Goal: Task Accomplishment & Management: Complete application form

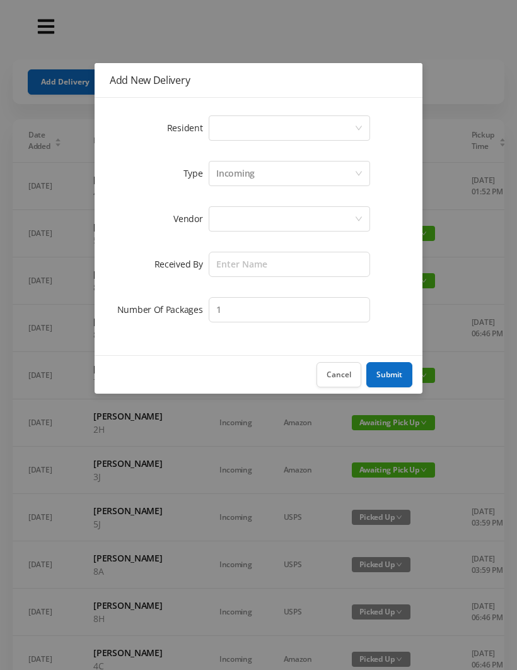
click at [275, 126] on div "Select a person" at bounding box center [285, 128] width 138 height 24
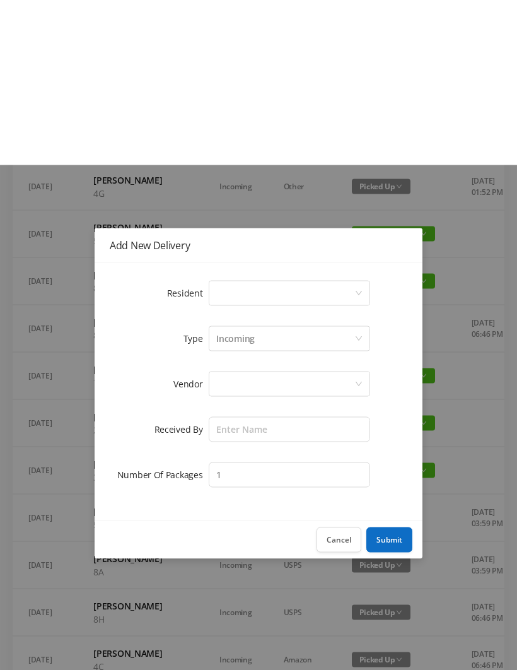
scroll to position [165, 0]
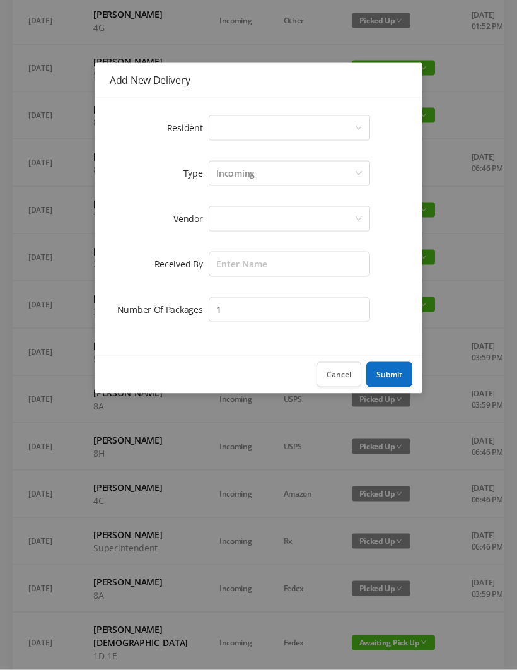
click at [342, 377] on button "Cancel" at bounding box center [339, 374] width 45 height 25
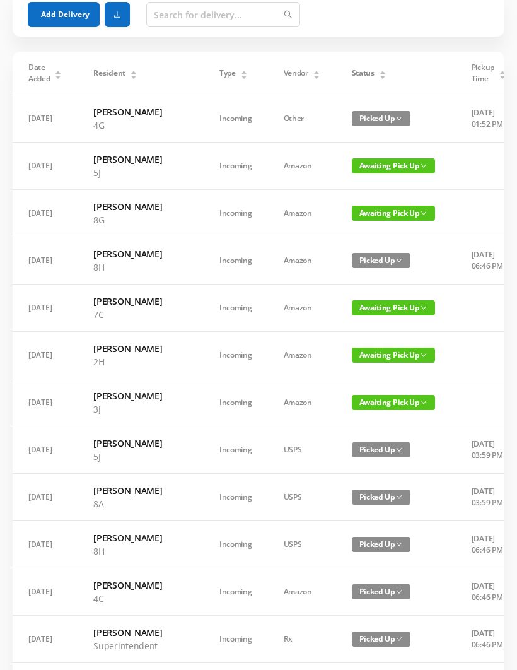
scroll to position [0, 0]
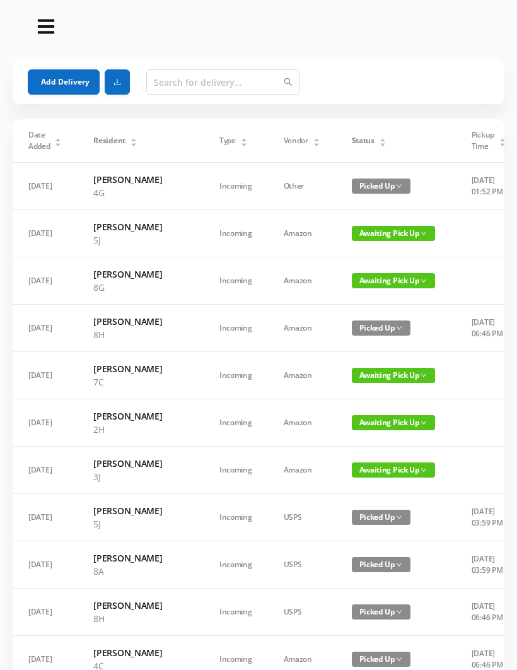
click at [69, 69] on button "Add Delivery" at bounding box center [64, 81] width 72 height 25
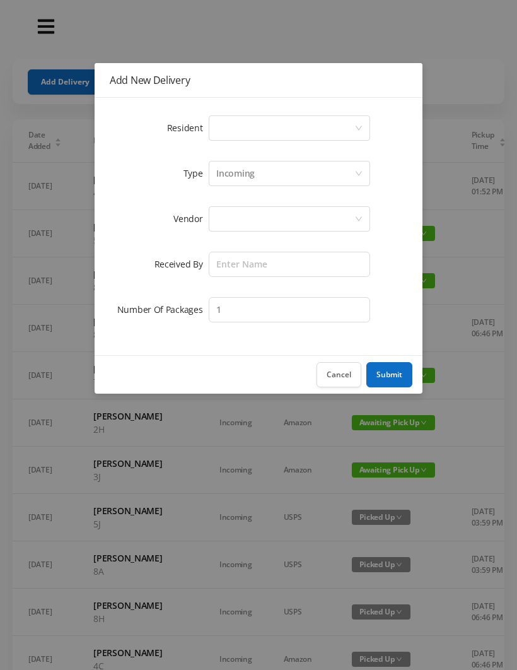
click at [308, 138] on div "Select a person" at bounding box center [285, 128] width 138 height 24
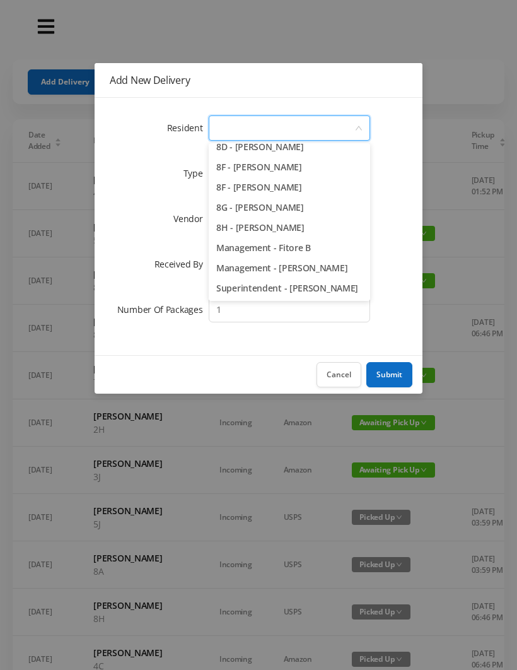
scroll to position [1785, 0]
click at [317, 225] on li "8H - [PERSON_NAME]" at bounding box center [289, 228] width 161 height 20
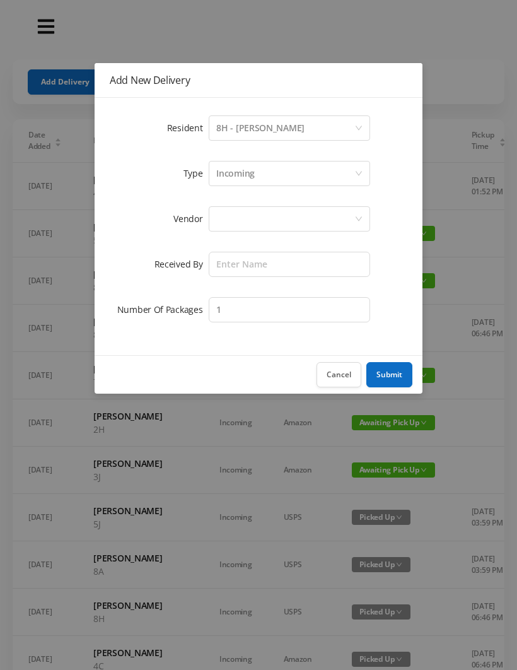
click at [260, 174] on div "Incoming" at bounding box center [285, 173] width 138 height 24
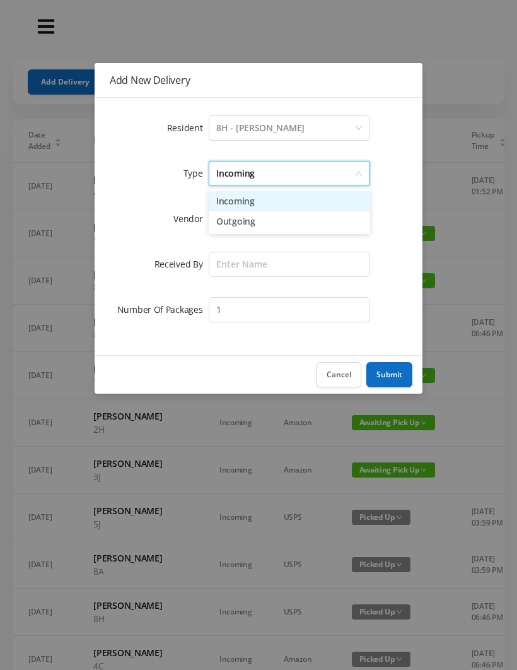
click at [262, 204] on li "Incoming" at bounding box center [289, 201] width 161 height 20
click at [250, 221] on div at bounding box center [285, 219] width 138 height 24
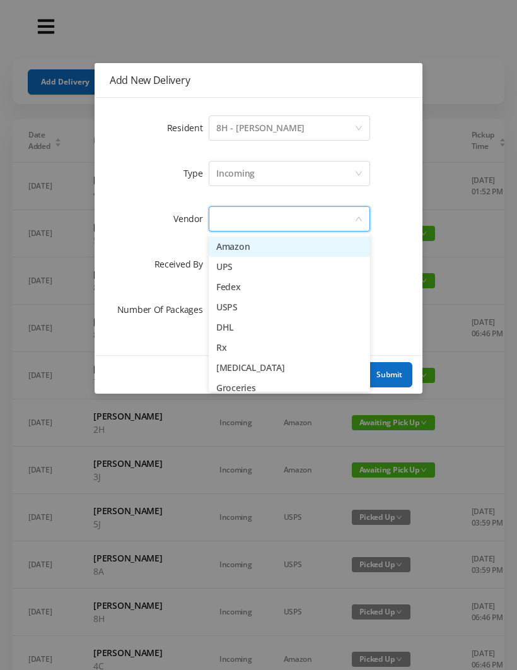
click at [243, 246] on li "Amazon" at bounding box center [289, 247] width 161 height 20
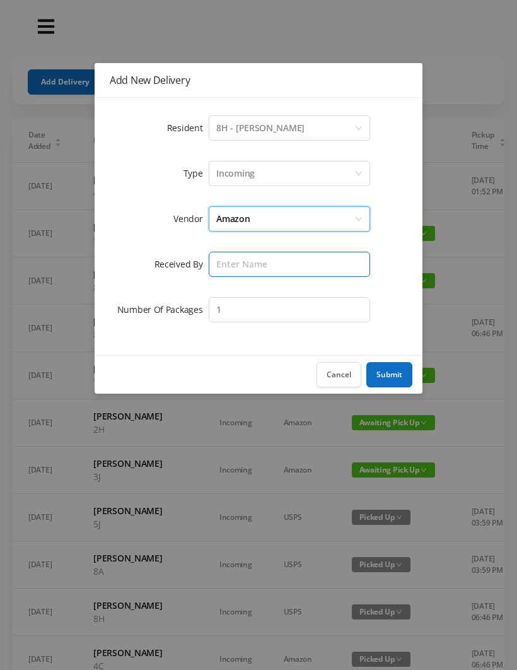
click at [249, 267] on input "text" at bounding box center [289, 264] width 161 height 25
type input "Melece"
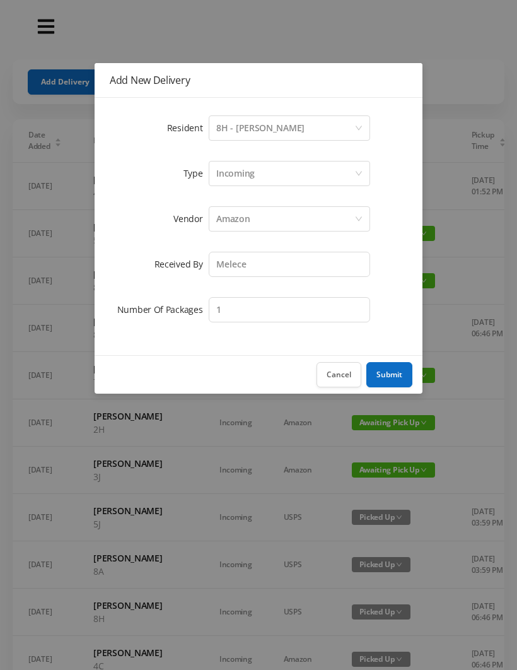
click at [392, 377] on button "Submit" at bounding box center [389, 374] width 46 height 25
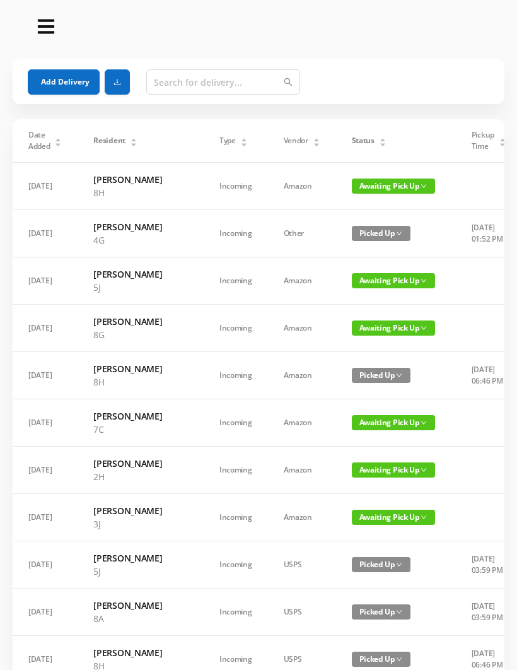
click at [52, 87] on button "Add Delivery" at bounding box center [64, 81] width 72 height 25
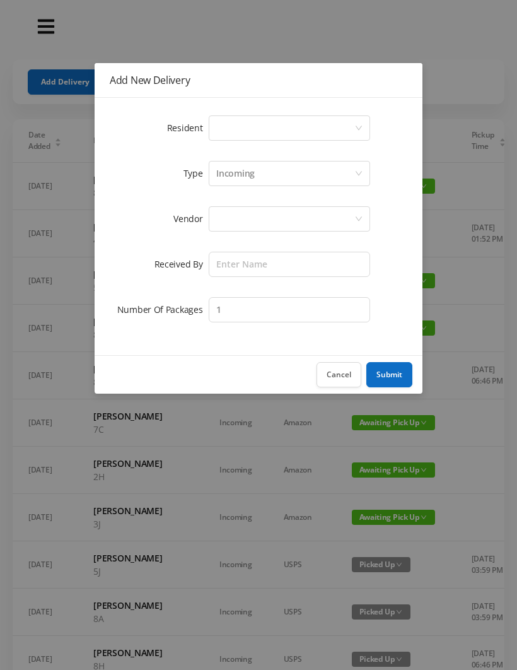
click at [250, 126] on div "Select a person" at bounding box center [285, 128] width 138 height 24
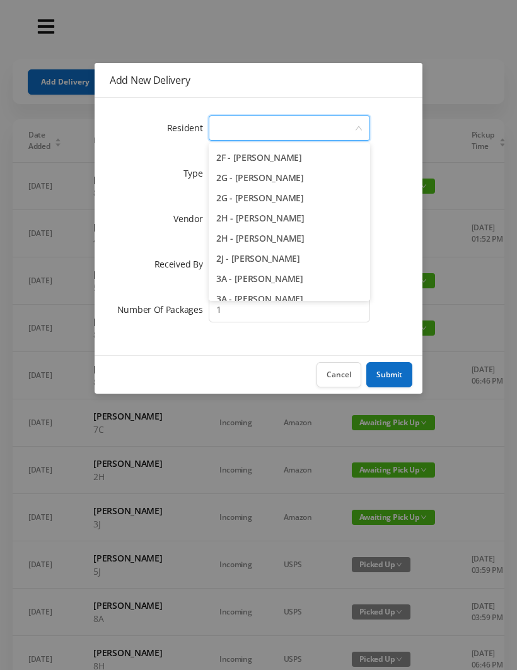
scroll to position [381, 0]
click at [332, 176] on li "2G - [PERSON_NAME]" at bounding box center [289, 178] width 161 height 20
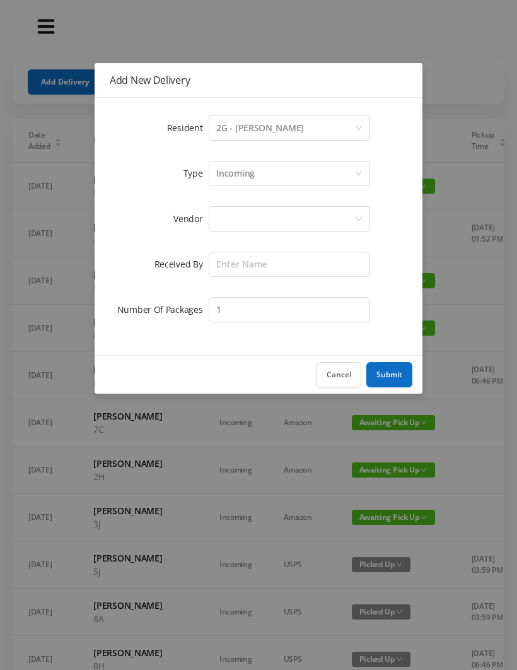
click at [250, 176] on div "Incoming" at bounding box center [235, 173] width 38 height 24
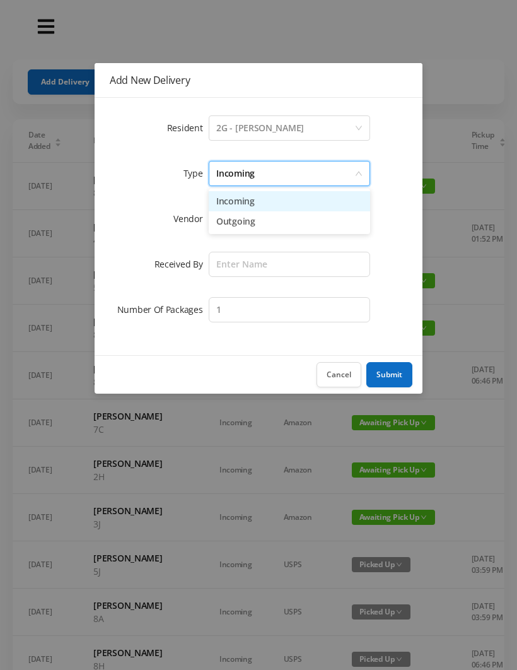
click at [257, 206] on li "Incoming" at bounding box center [289, 201] width 161 height 20
click at [242, 225] on div at bounding box center [285, 219] width 138 height 24
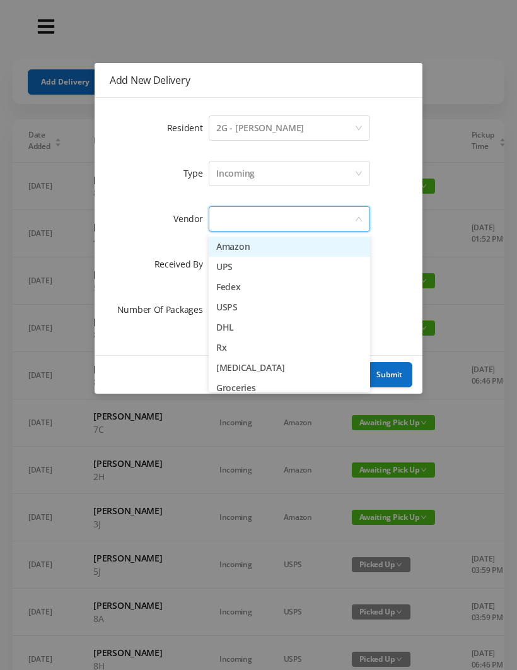
click at [248, 250] on li "Amazon" at bounding box center [289, 247] width 161 height 20
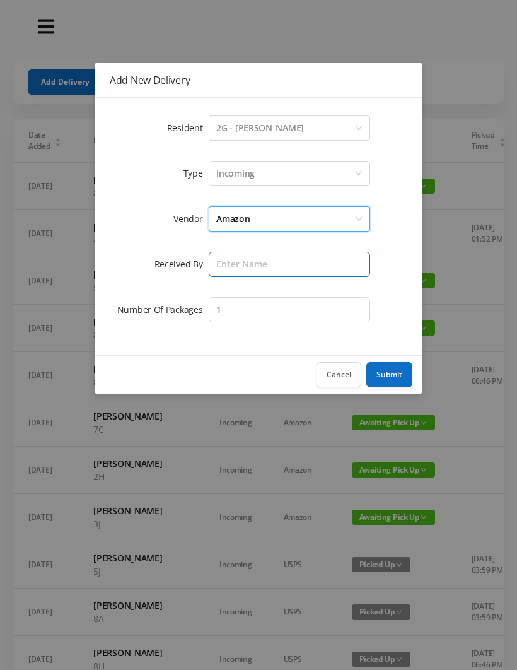
click at [238, 267] on input "text" at bounding box center [289, 264] width 161 height 25
type input "Melece"
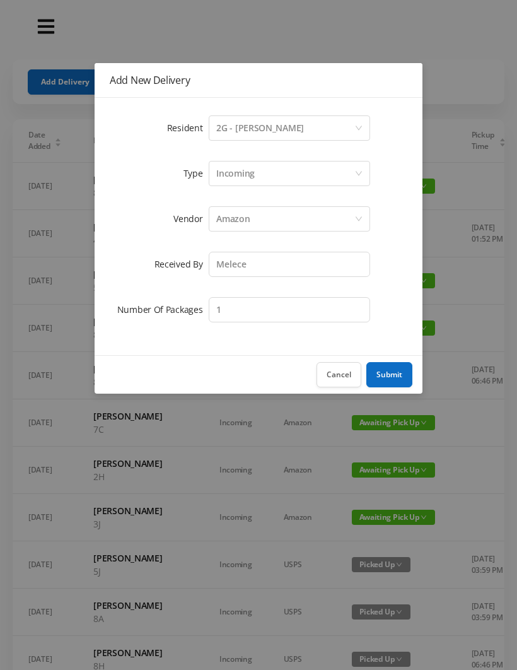
click at [392, 377] on button "Submit" at bounding box center [389, 374] width 46 height 25
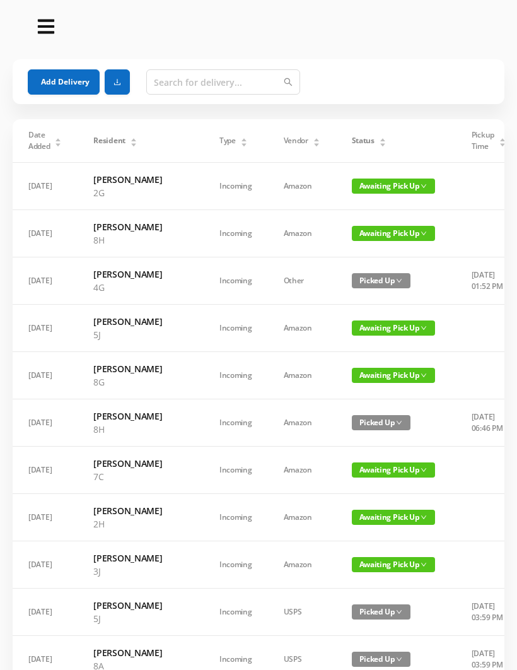
click at [65, 84] on button "Add Delivery" at bounding box center [64, 81] width 72 height 25
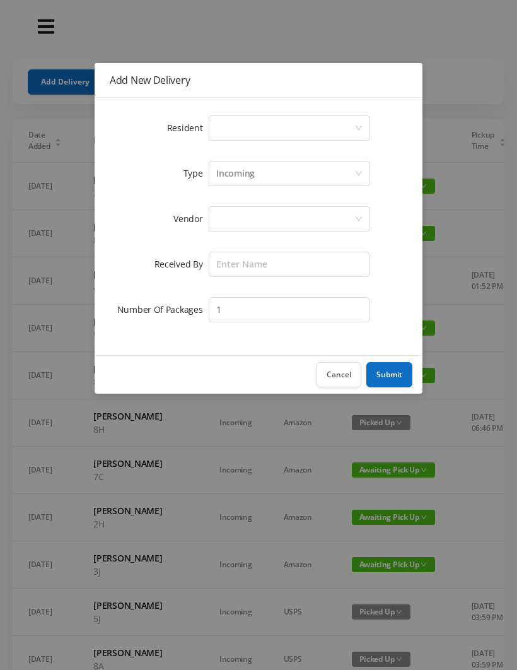
click at [257, 129] on div "Select a person" at bounding box center [285, 128] width 138 height 24
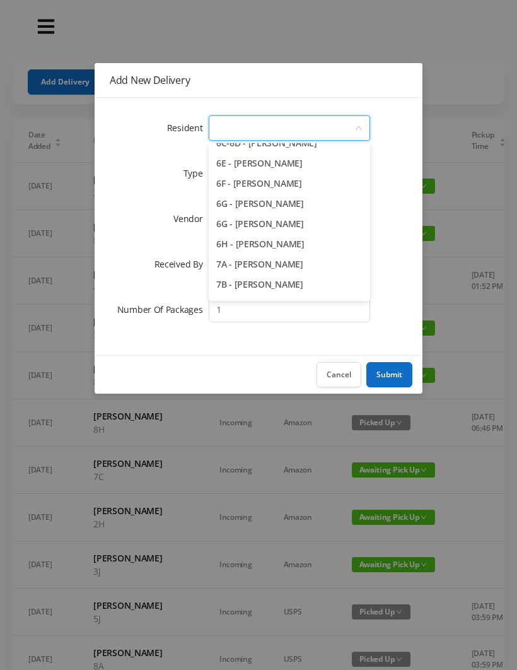
scroll to position [1339, 0]
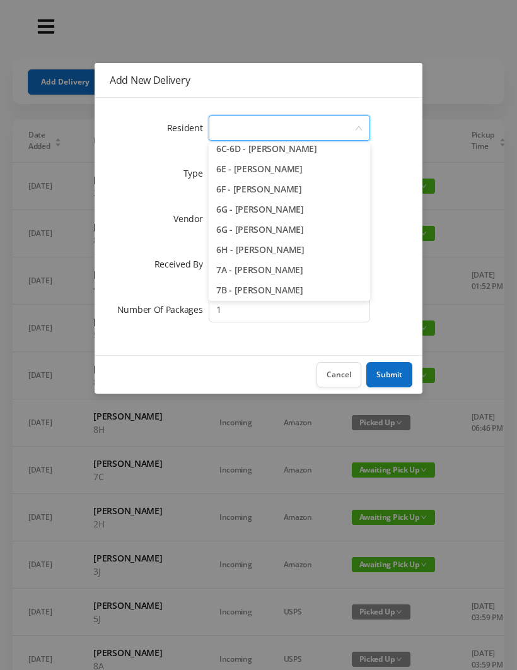
click at [325, 214] on li "6G - [PERSON_NAME]" at bounding box center [289, 209] width 161 height 20
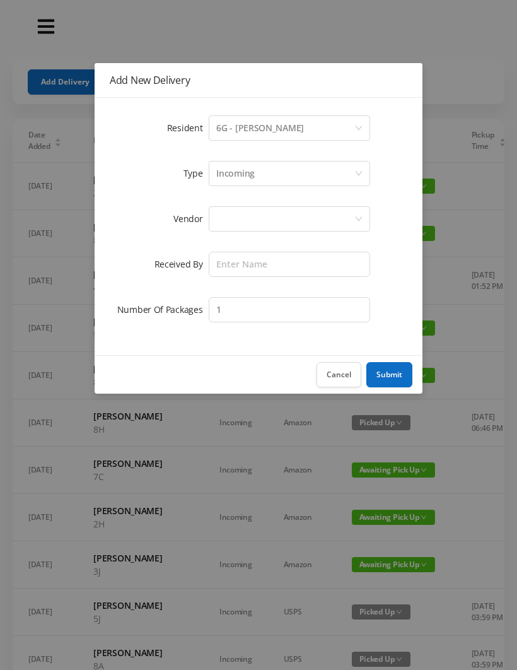
click at [264, 175] on div "Incoming" at bounding box center [285, 173] width 138 height 24
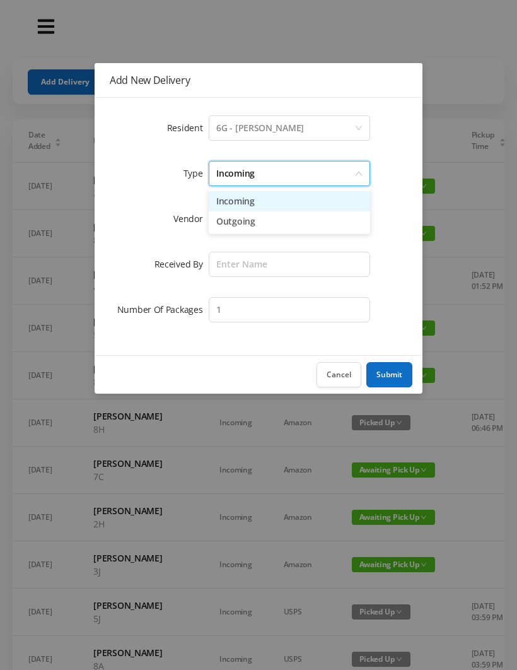
click at [261, 205] on li "Incoming" at bounding box center [289, 201] width 161 height 20
click at [261, 220] on div at bounding box center [285, 219] width 138 height 24
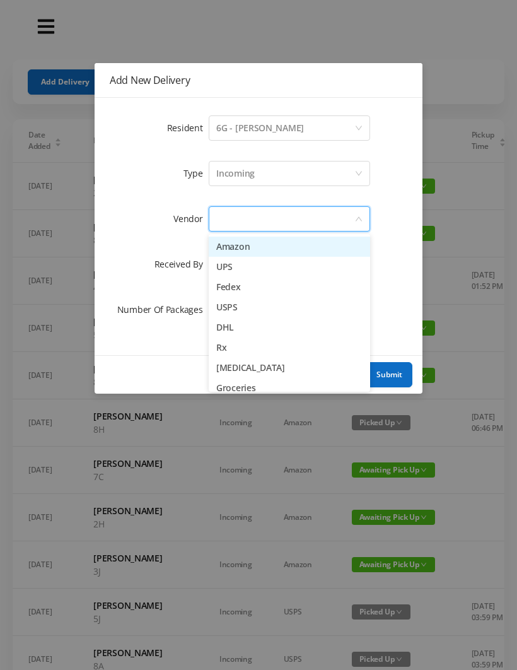
click at [256, 252] on li "Amazon" at bounding box center [289, 247] width 161 height 20
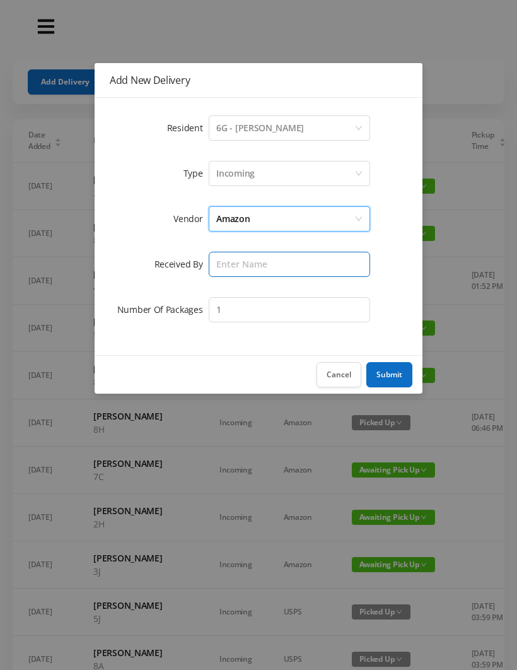
click at [256, 267] on input "text" at bounding box center [289, 264] width 161 height 25
type input "Melece"
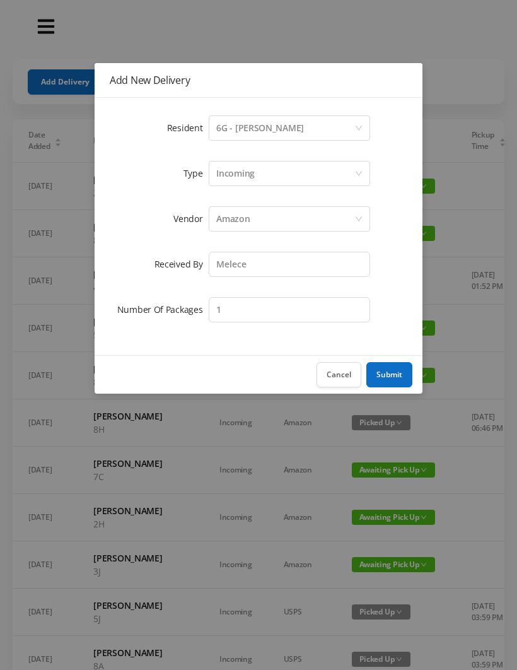
click at [396, 379] on button "Submit" at bounding box center [389, 374] width 46 height 25
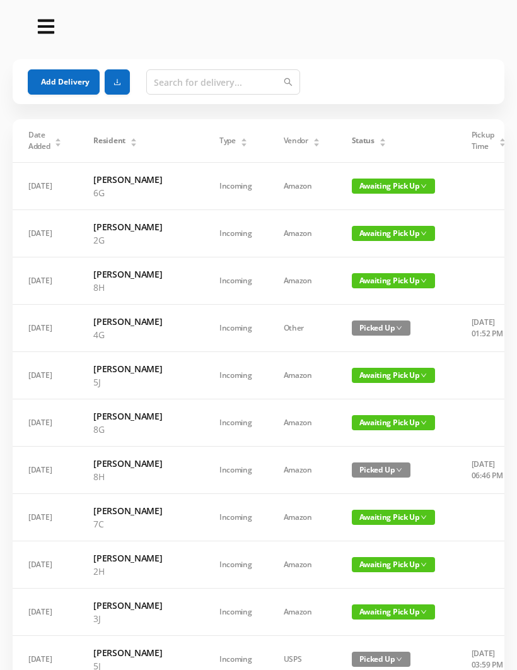
click at [67, 81] on button "Add Delivery" at bounding box center [64, 81] width 72 height 25
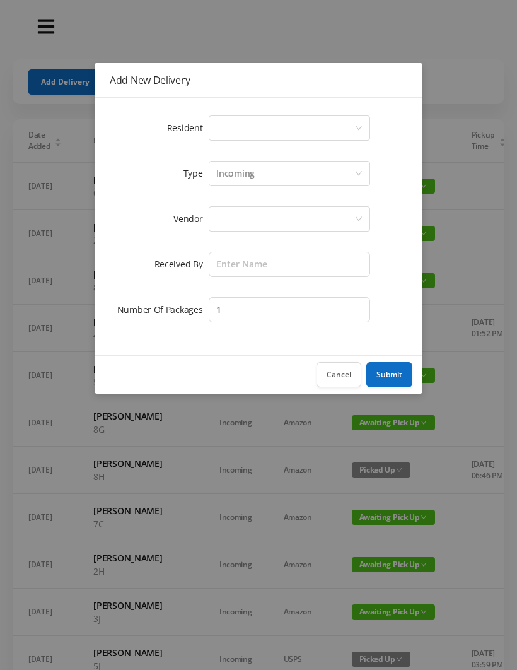
click at [283, 136] on div "Select a person" at bounding box center [285, 128] width 138 height 24
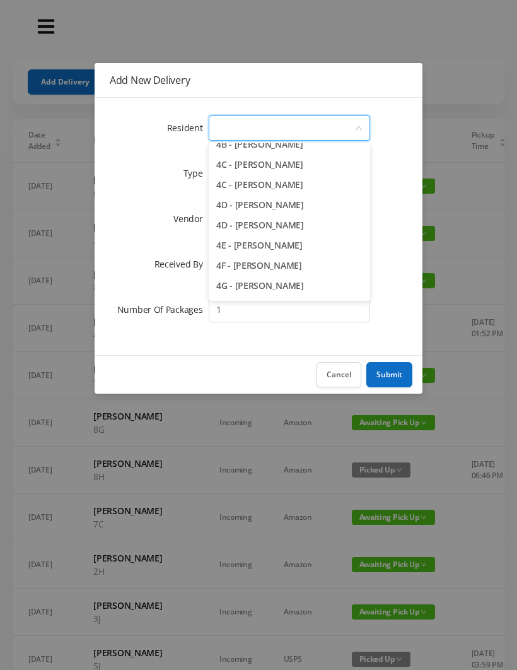
scroll to position [791, 0]
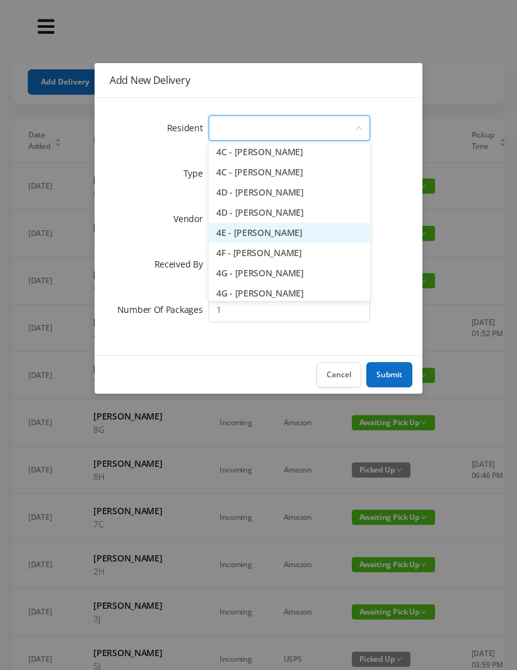
click at [313, 240] on li "4E - [PERSON_NAME]" at bounding box center [289, 233] width 161 height 20
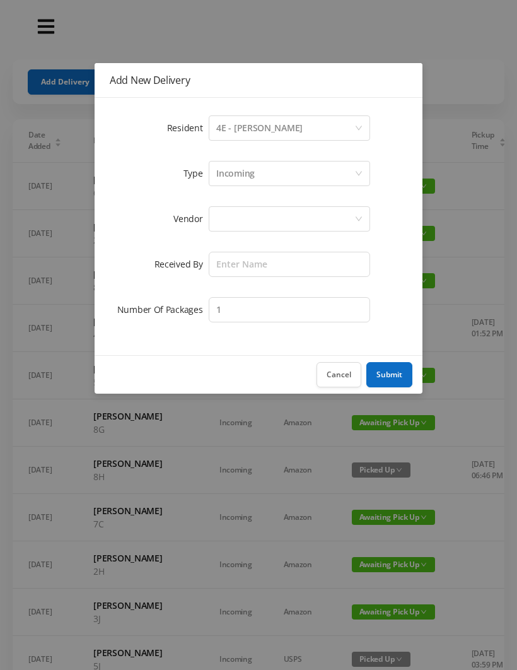
click at [266, 174] on div "Incoming" at bounding box center [285, 173] width 138 height 24
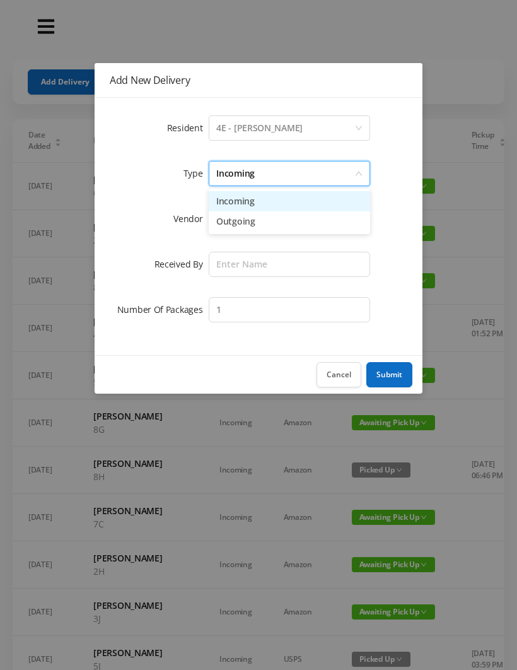
click at [255, 207] on li "Incoming" at bounding box center [289, 201] width 161 height 20
click at [253, 226] on div at bounding box center [285, 219] width 138 height 24
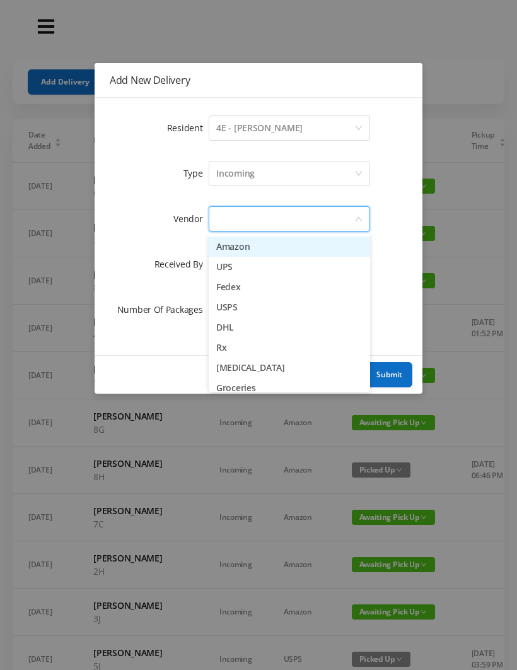
click at [262, 254] on li "Amazon" at bounding box center [289, 247] width 161 height 20
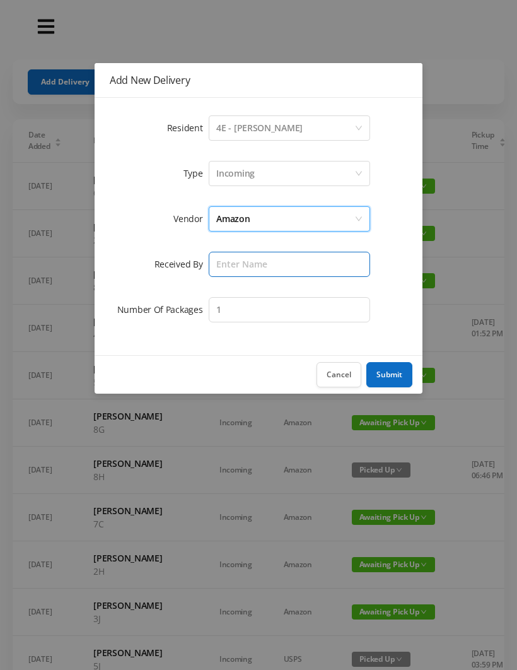
click at [247, 269] on input "text" at bounding box center [289, 264] width 161 height 25
type input "Melece"
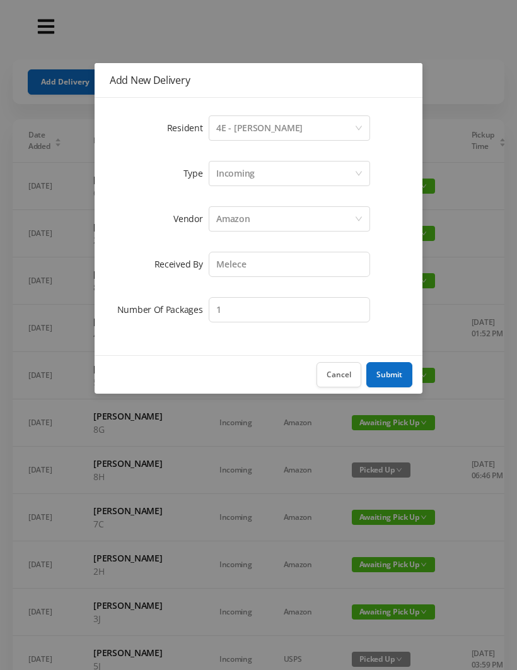
click at [393, 380] on button "Submit" at bounding box center [389, 374] width 46 height 25
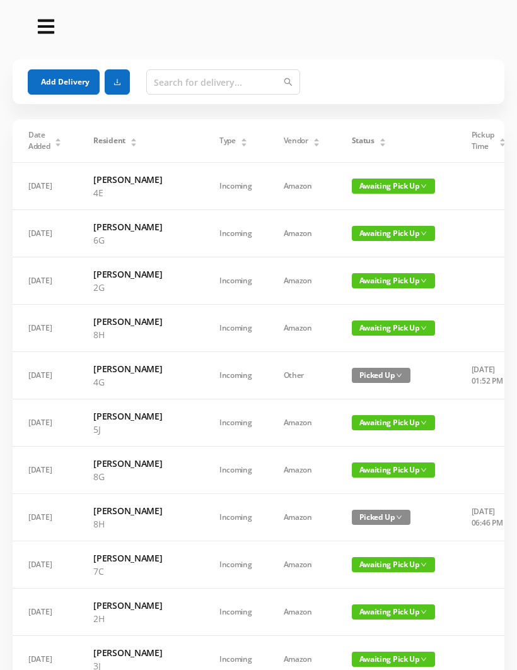
click at [66, 90] on button "Add Delivery" at bounding box center [64, 81] width 72 height 25
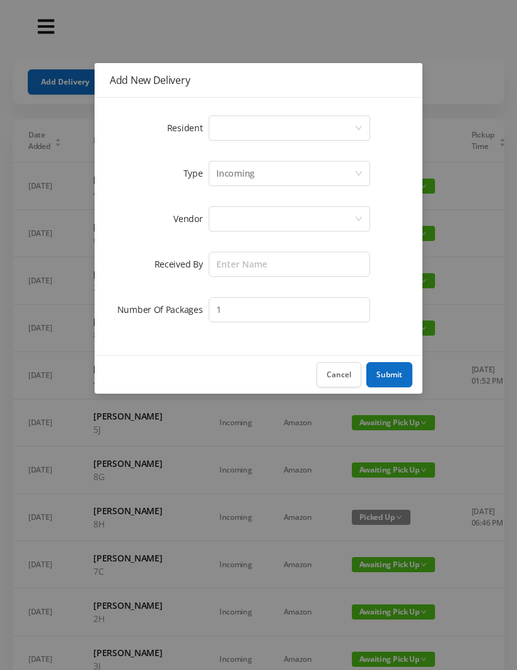
click at [284, 134] on div "Select a person" at bounding box center [285, 128] width 138 height 24
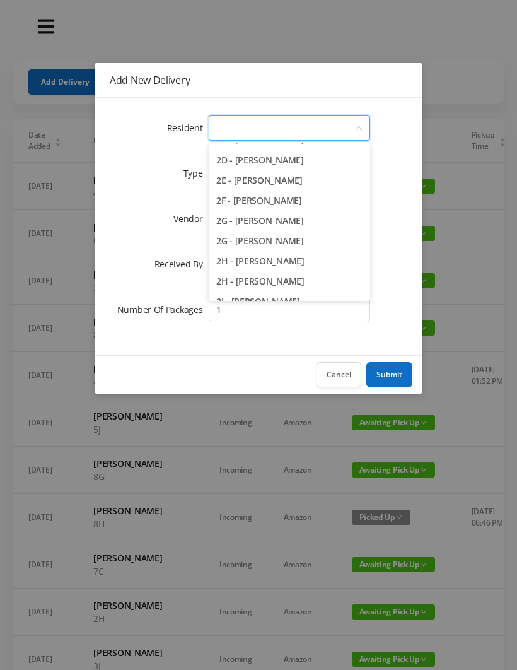
scroll to position [339, 0]
click at [321, 224] on li "2G - [PERSON_NAME]" at bounding box center [289, 220] width 161 height 20
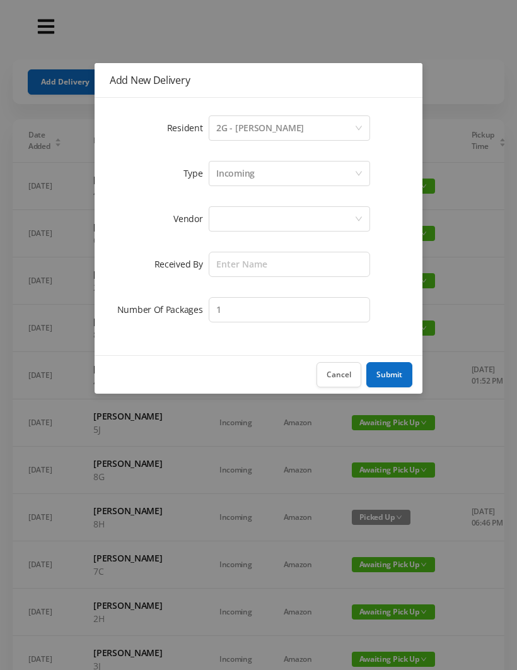
click at [265, 177] on div "Incoming" at bounding box center [285, 173] width 138 height 24
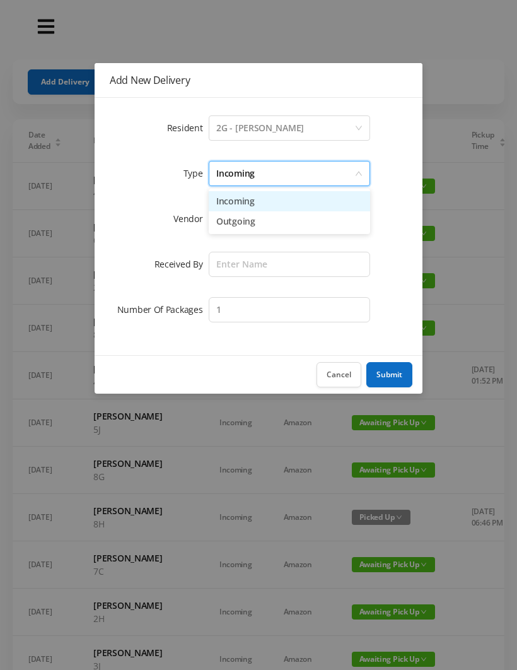
click at [250, 202] on li "Incoming" at bounding box center [289, 201] width 161 height 20
click at [245, 223] on div at bounding box center [285, 219] width 138 height 24
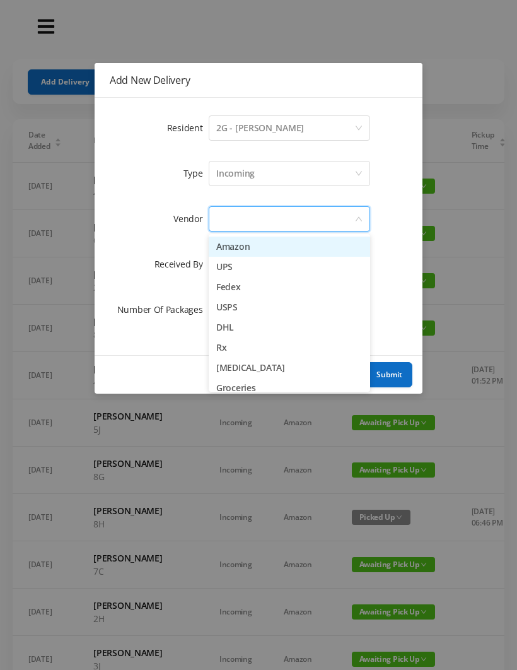
click at [247, 251] on li "Amazon" at bounding box center [289, 247] width 161 height 20
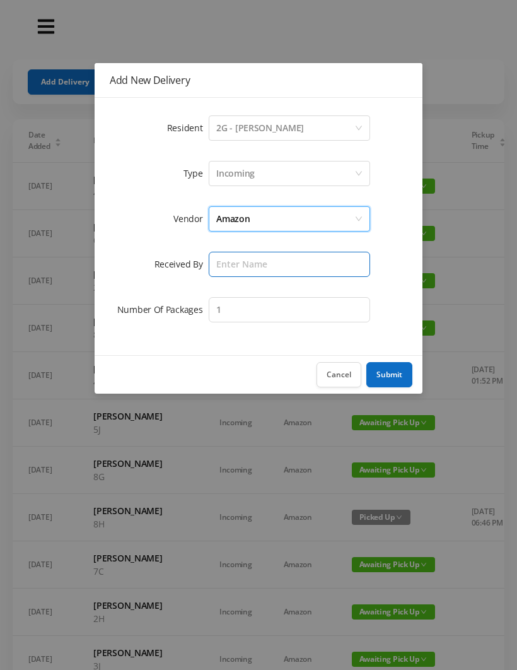
click at [245, 267] on input "text" at bounding box center [289, 264] width 161 height 25
type input "Melece"
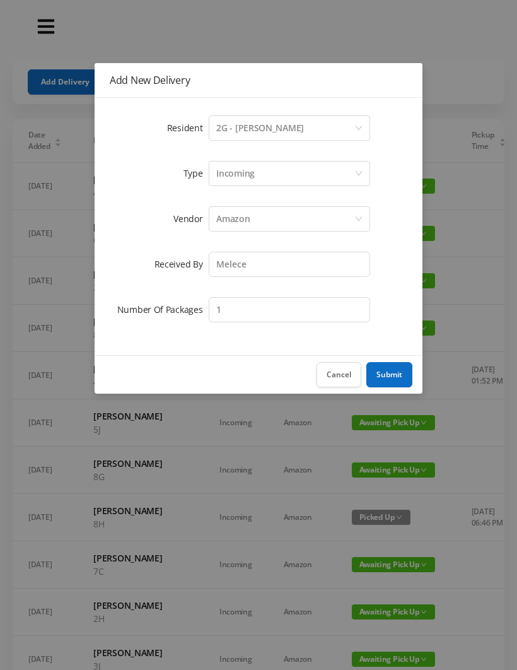
click at [392, 380] on button "Submit" at bounding box center [389, 374] width 46 height 25
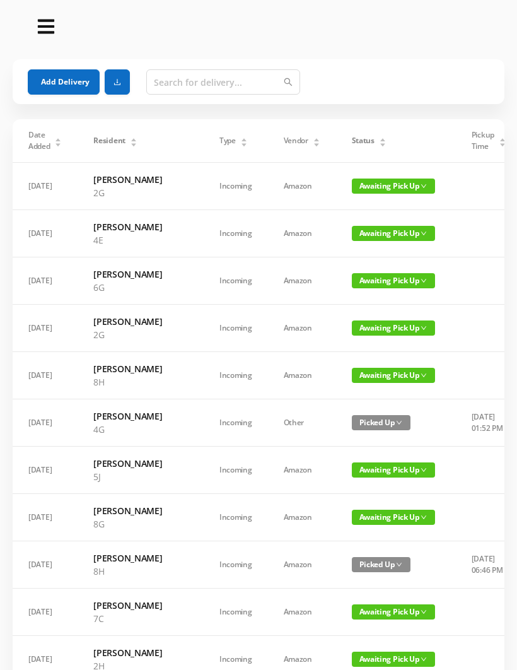
click at [79, 86] on button "Add Delivery" at bounding box center [64, 81] width 72 height 25
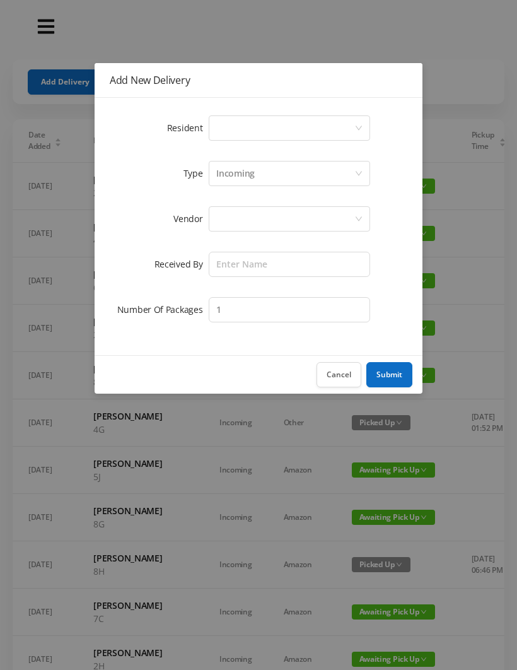
click at [267, 137] on div "Select a person" at bounding box center [285, 128] width 138 height 24
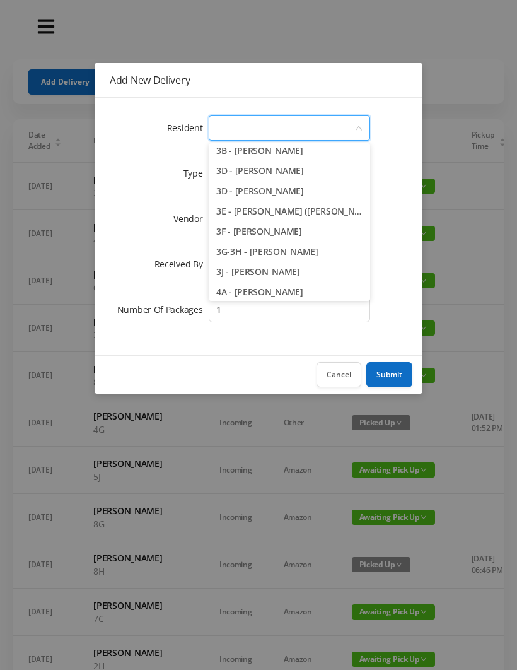
scroll to position [554, 0]
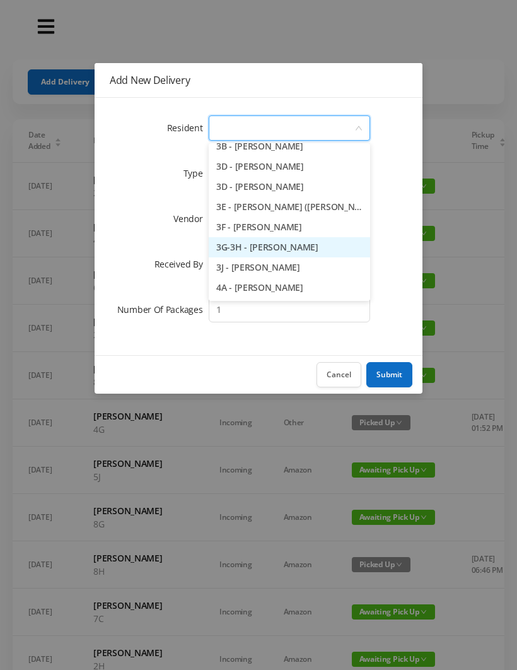
click at [324, 247] on li "3G-3H - [PERSON_NAME]" at bounding box center [289, 247] width 161 height 20
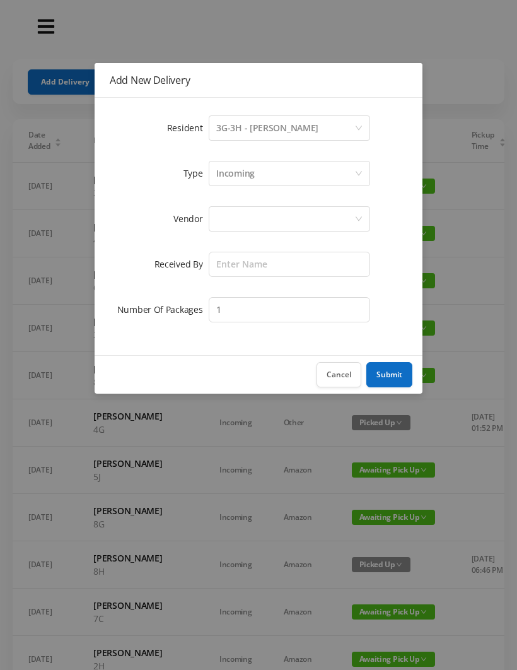
click at [268, 177] on div "Incoming" at bounding box center [285, 173] width 138 height 24
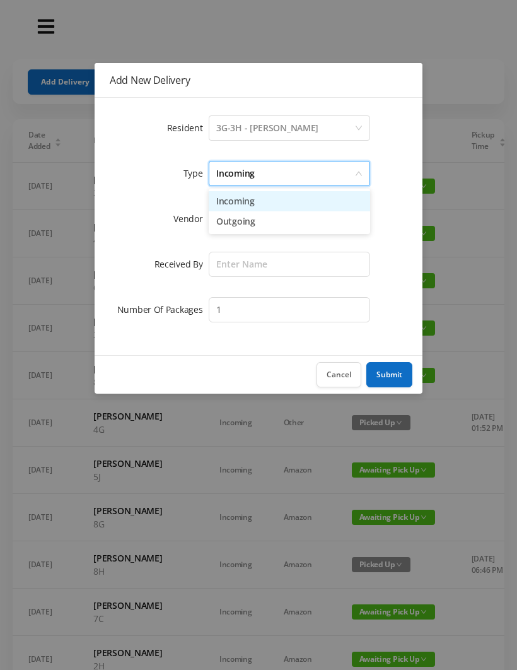
click at [260, 206] on li "Incoming" at bounding box center [289, 201] width 161 height 20
click at [255, 219] on div at bounding box center [285, 219] width 138 height 24
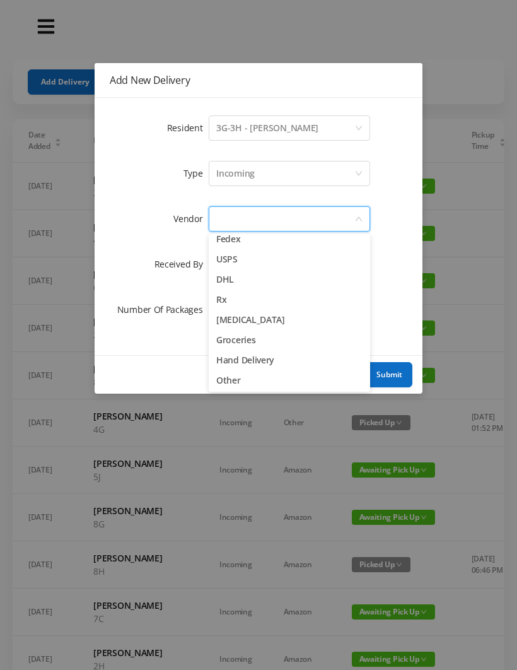
scroll to position [49, 0]
click at [300, 363] on li "Hand Delivery" at bounding box center [289, 359] width 161 height 20
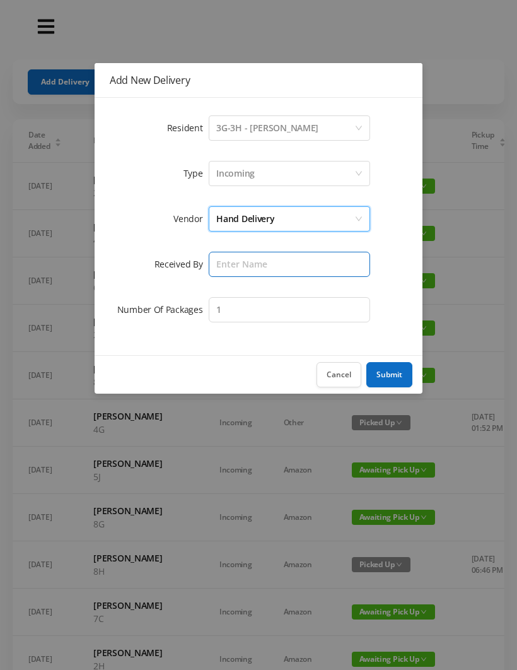
click at [272, 269] on input "text" at bounding box center [289, 264] width 161 height 25
type input "Melece"
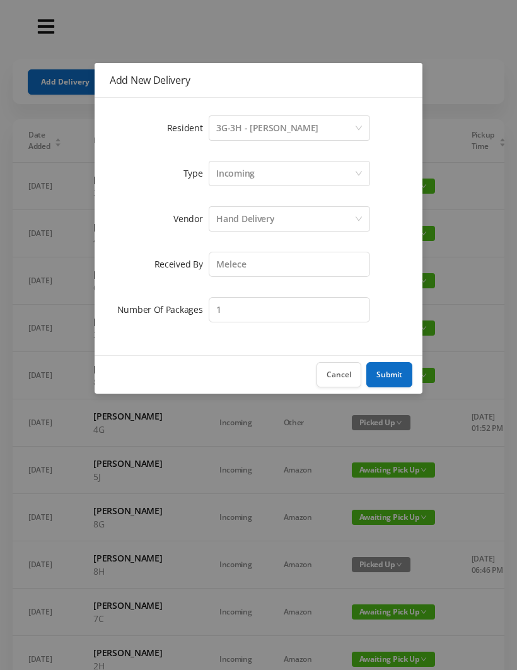
click at [399, 377] on button "Submit" at bounding box center [389, 374] width 46 height 25
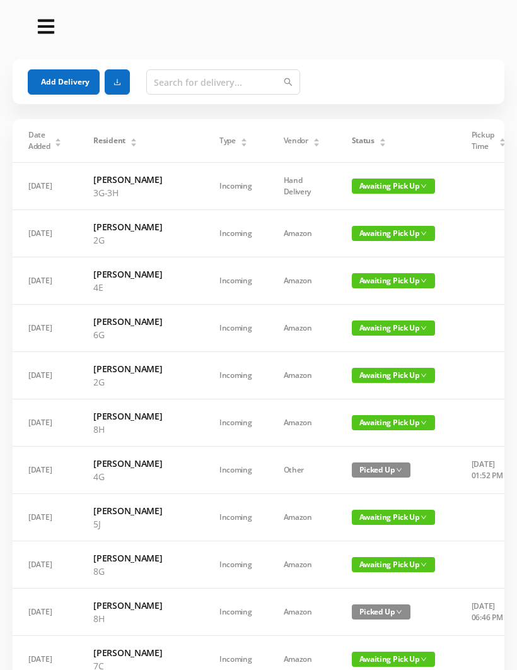
click at [369, 185] on span "Awaiting Pick Up" at bounding box center [393, 185] width 83 height 15
click at [352, 233] on link "Picked Up" at bounding box center [367, 231] width 82 height 20
